Goal: Find specific page/section: Find specific page/section

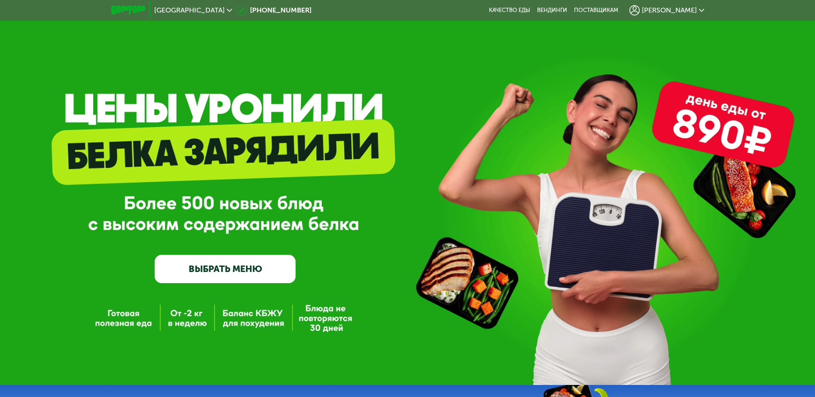
click at [700, 11] on icon at bounding box center [701, 10] width 5 height 5
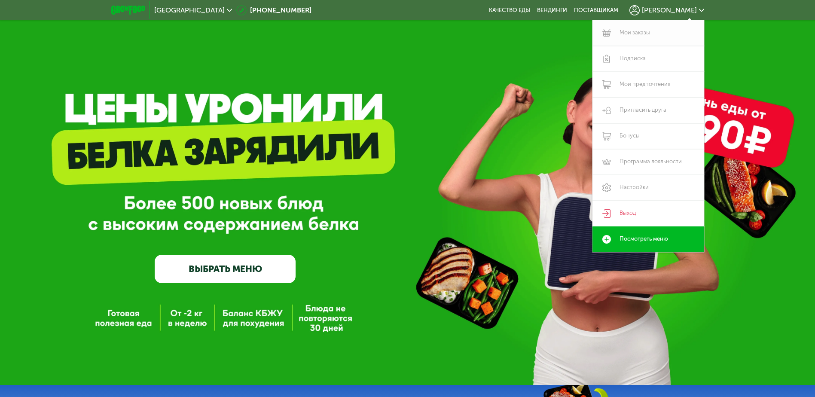
click at [637, 31] on link "Мои заказы" at bounding box center [648, 33] width 112 height 26
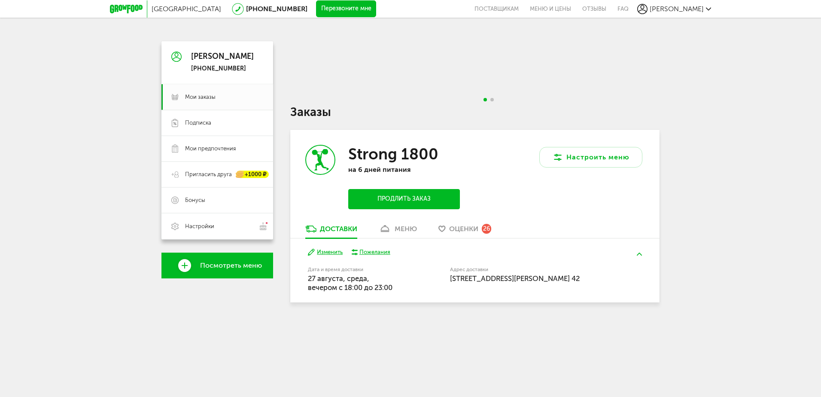
click at [405, 227] on div "меню" at bounding box center [406, 229] width 22 height 8
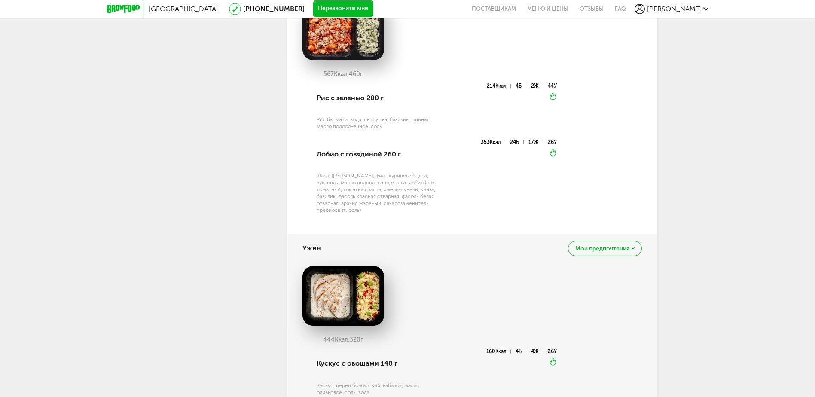
scroll to position [796, 0]
